Goal: Task Accomplishment & Management: Manage account settings

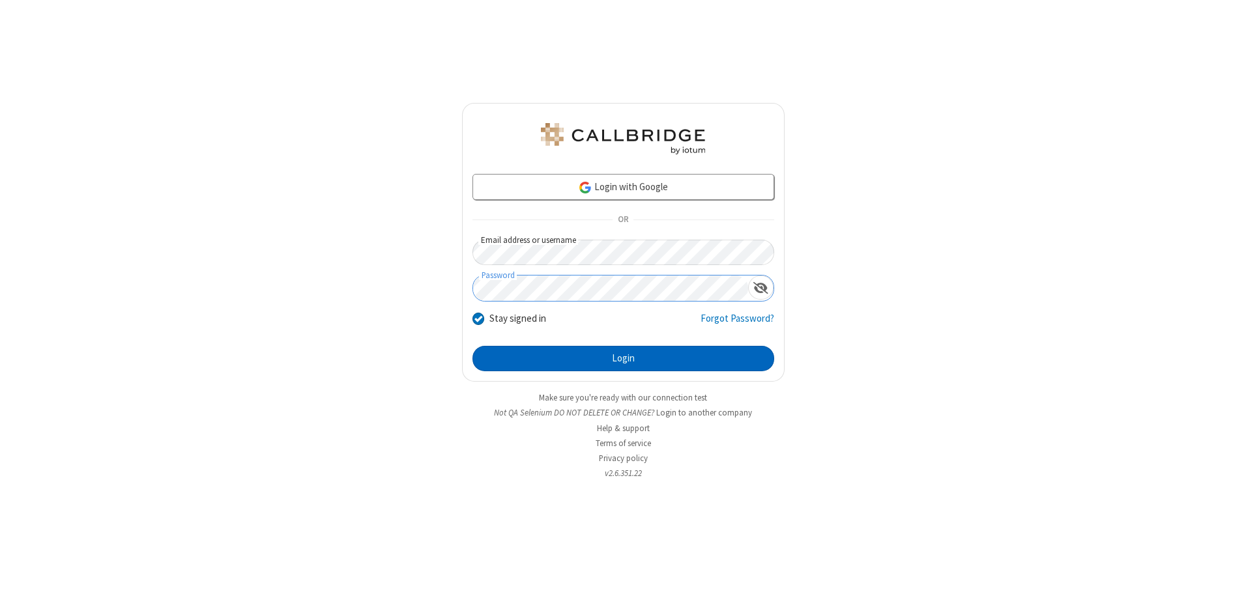
click at [623, 358] on button "Login" at bounding box center [623, 359] width 302 height 26
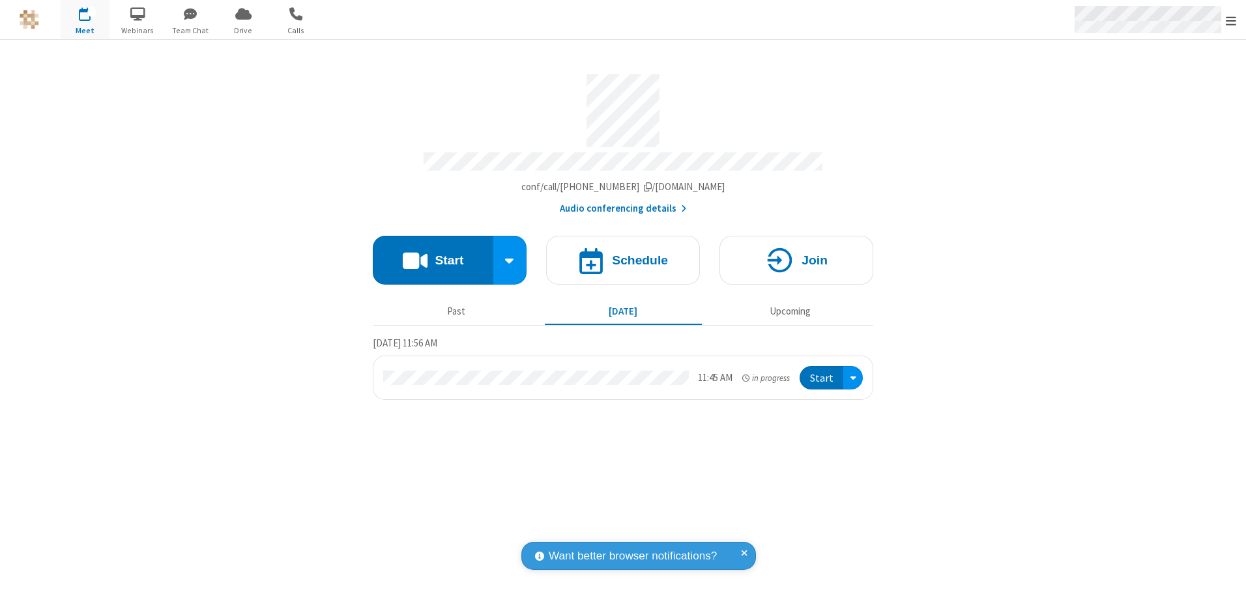
click at [1231, 20] on span "Open menu" at bounding box center [1230, 20] width 10 height 13
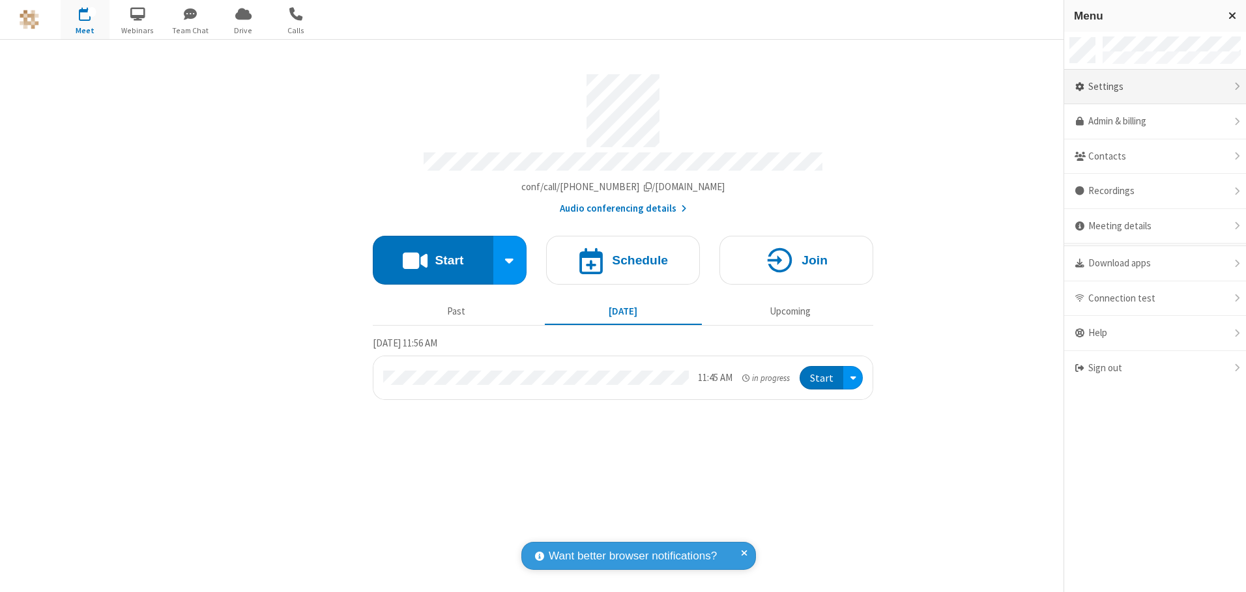
click at [1154, 87] on div "Settings" at bounding box center [1155, 87] width 182 height 35
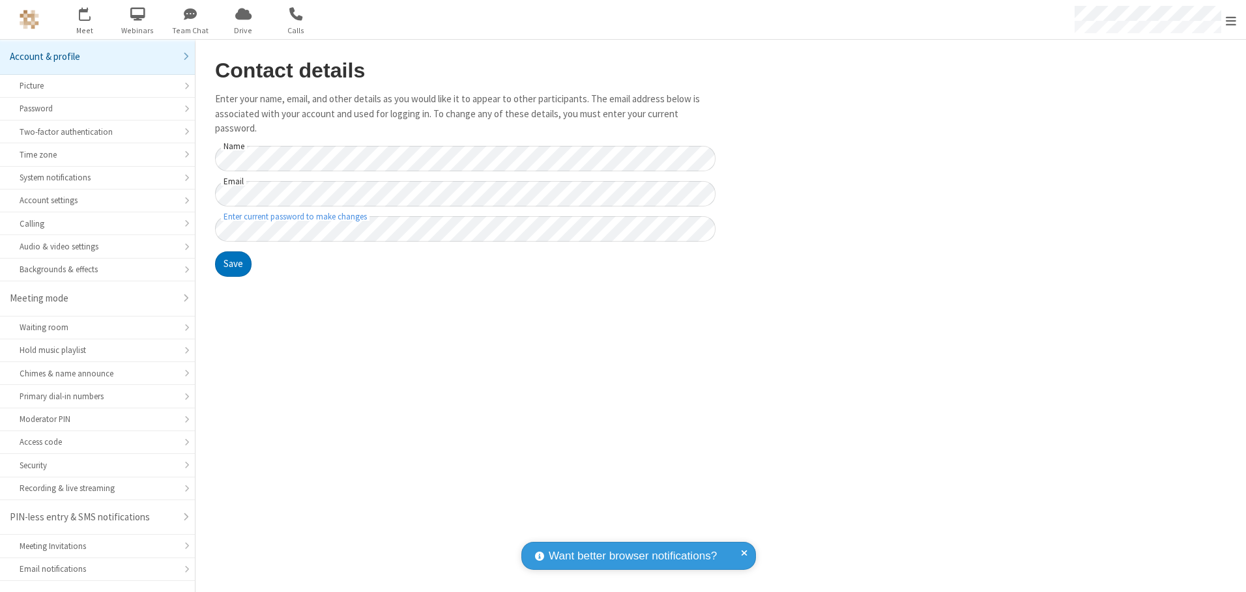
scroll to position [23, 0]
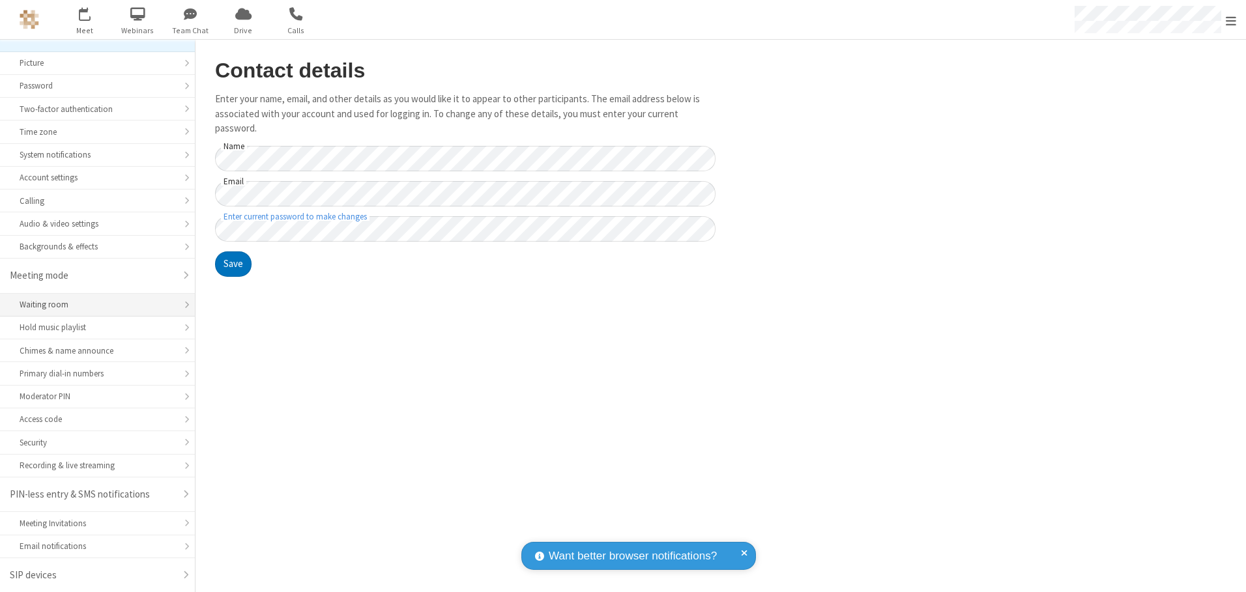
click at [93, 305] on div "Waiting room" at bounding box center [98, 304] width 156 height 12
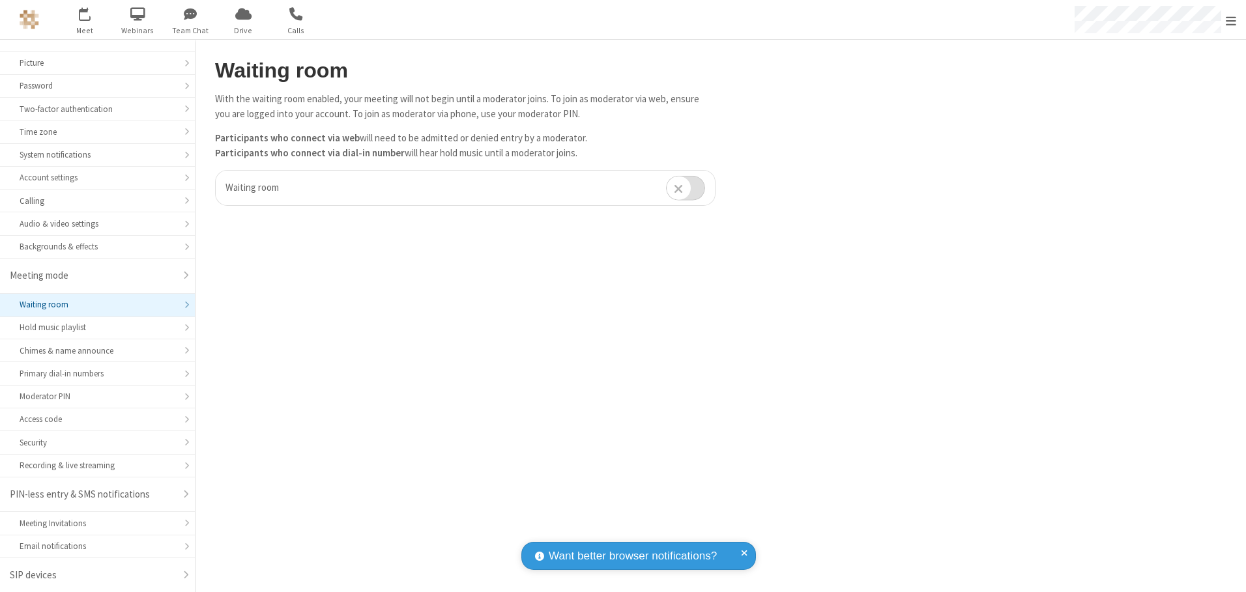
click at [685, 188] on input "checkbox" at bounding box center [685, 187] width 39 height 25
checkbox input "true"
click at [1231, 20] on span "Open menu" at bounding box center [1230, 20] width 10 height 13
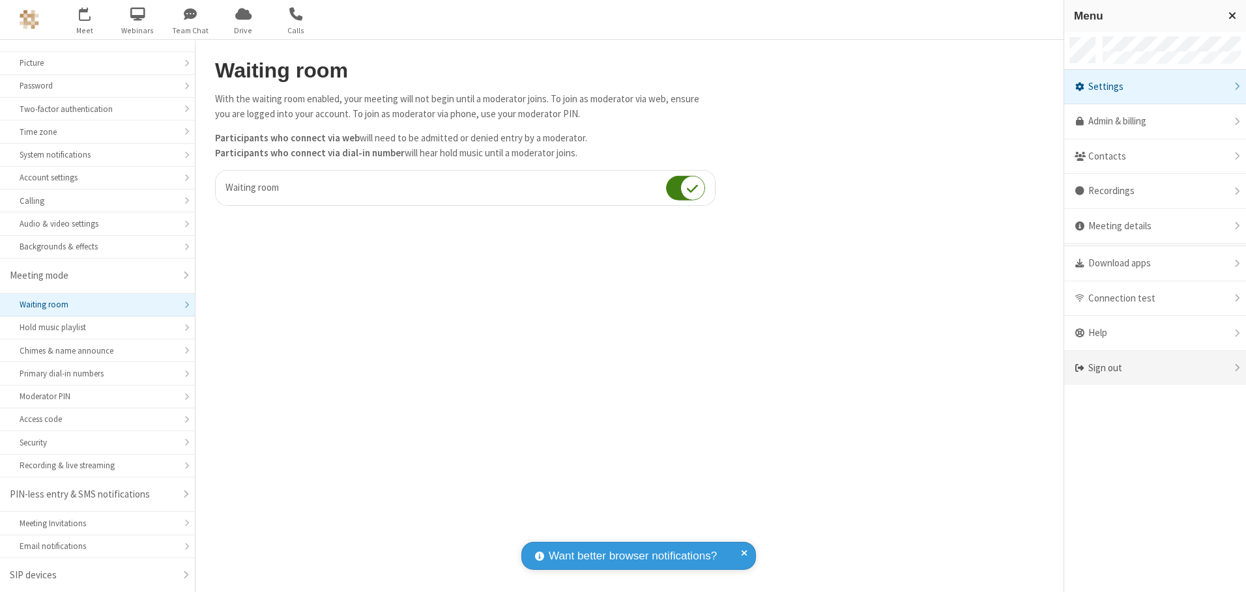
click at [1154, 368] on div "Sign out" at bounding box center [1155, 368] width 182 height 35
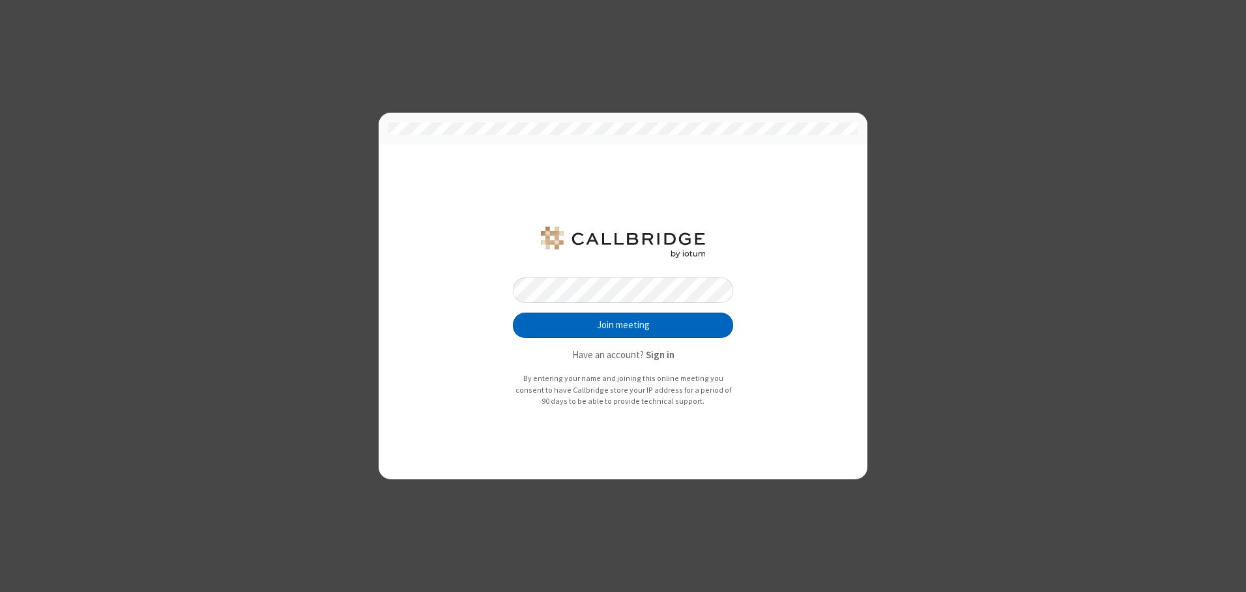
click at [623, 325] on button "Join meeting" at bounding box center [623, 326] width 220 height 26
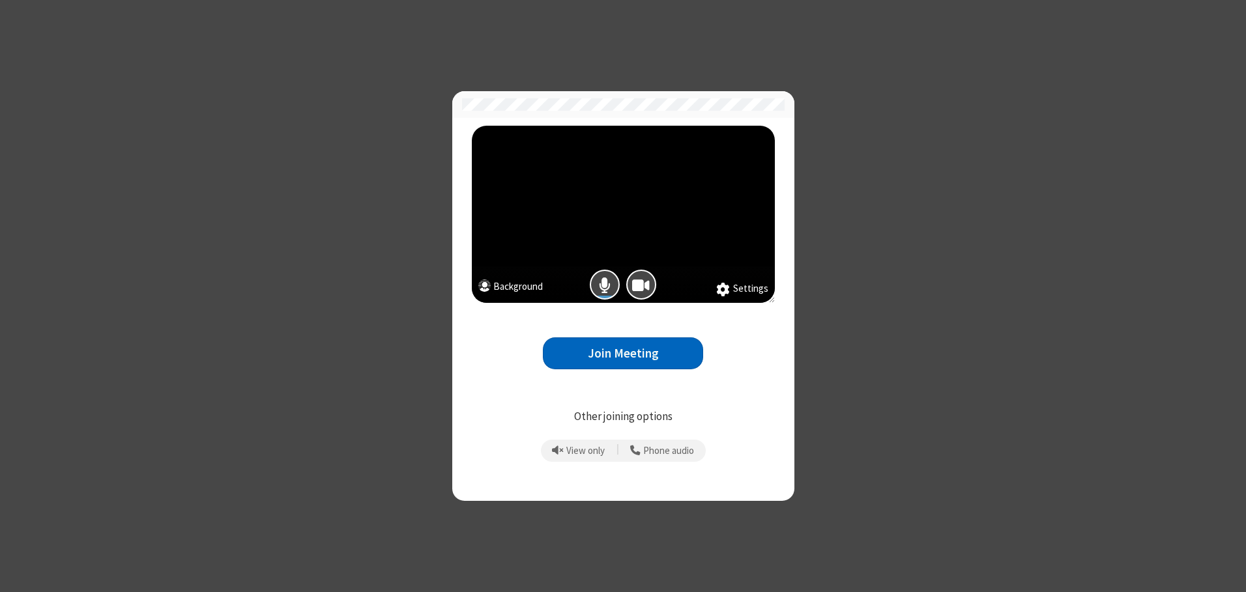
click at [623, 353] on button "Join Meeting" at bounding box center [623, 353] width 160 height 32
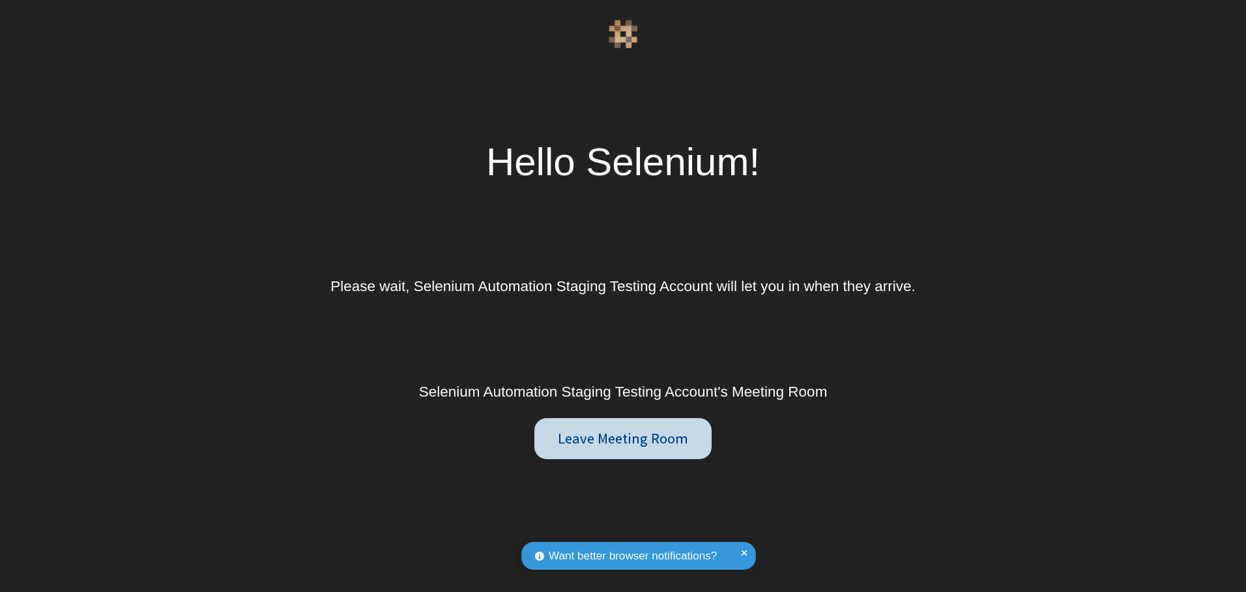
click at [622, 438] on button "Leave Meeting Room" at bounding box center [623, 438] width 178 height 41
